Goal: Browse casually: Explore the website without a specific task or goal

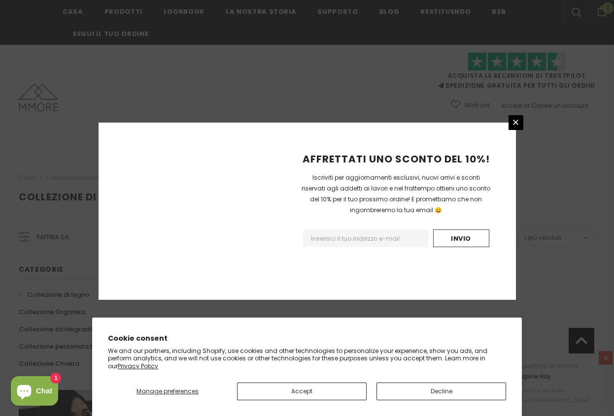
scroll to position [614, 0]
